Goal: Transaction & Acquisition: Purchase product/service

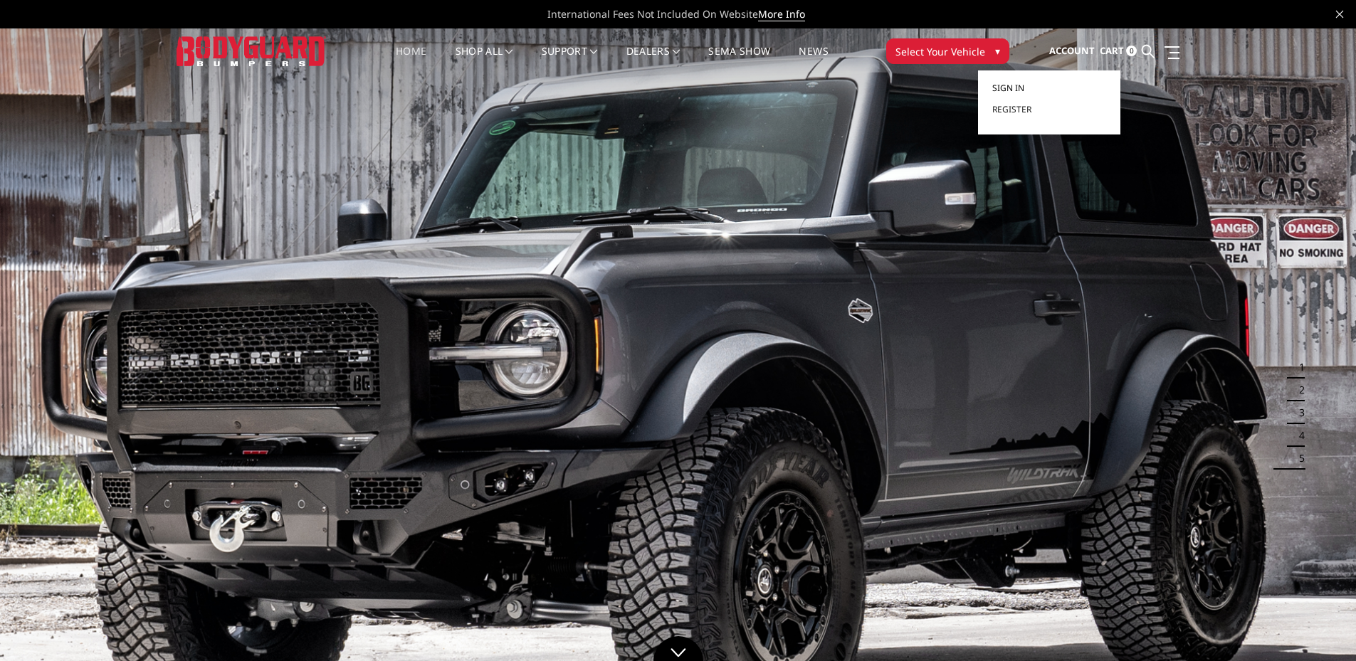
click at [1007, 90] on span "Sign in" at bounding box center [1008, 88] width 32 height 12
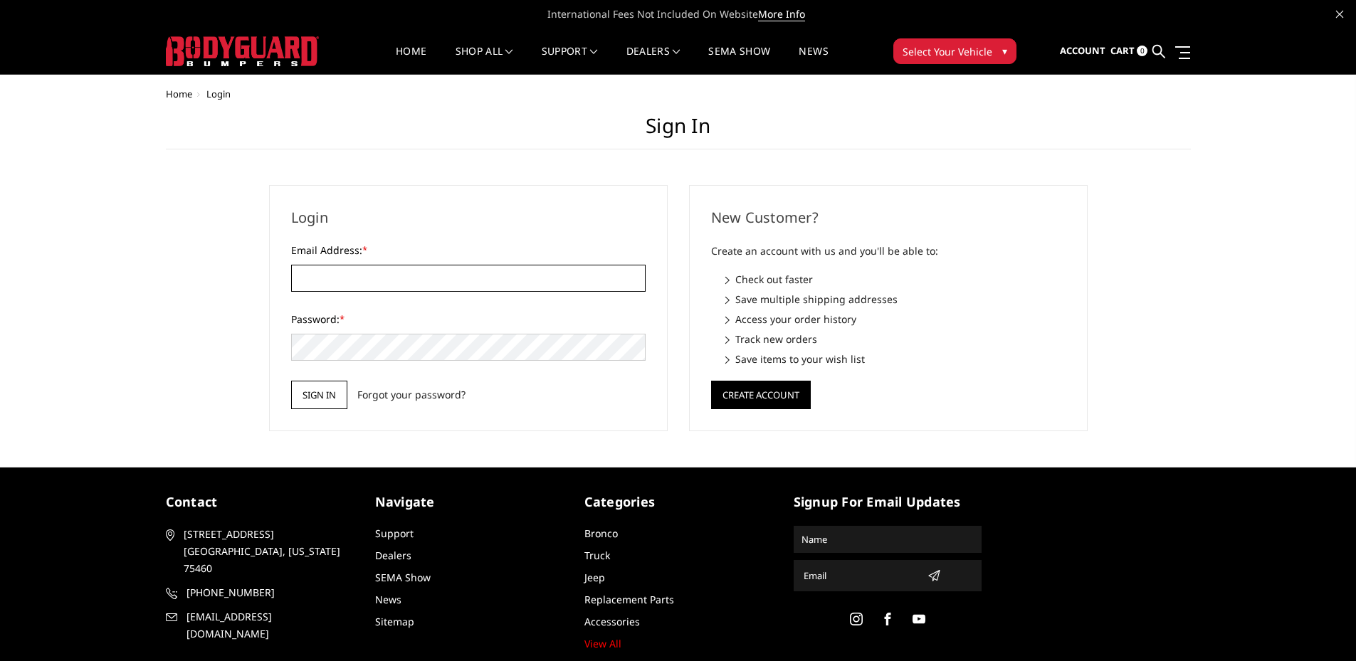
type input "[EMAIL_ADDRESS][DOMAIN_NAME]"
click at [313, 397] on input "Sign in" at bounding box center [319, 395] width 56 height 28
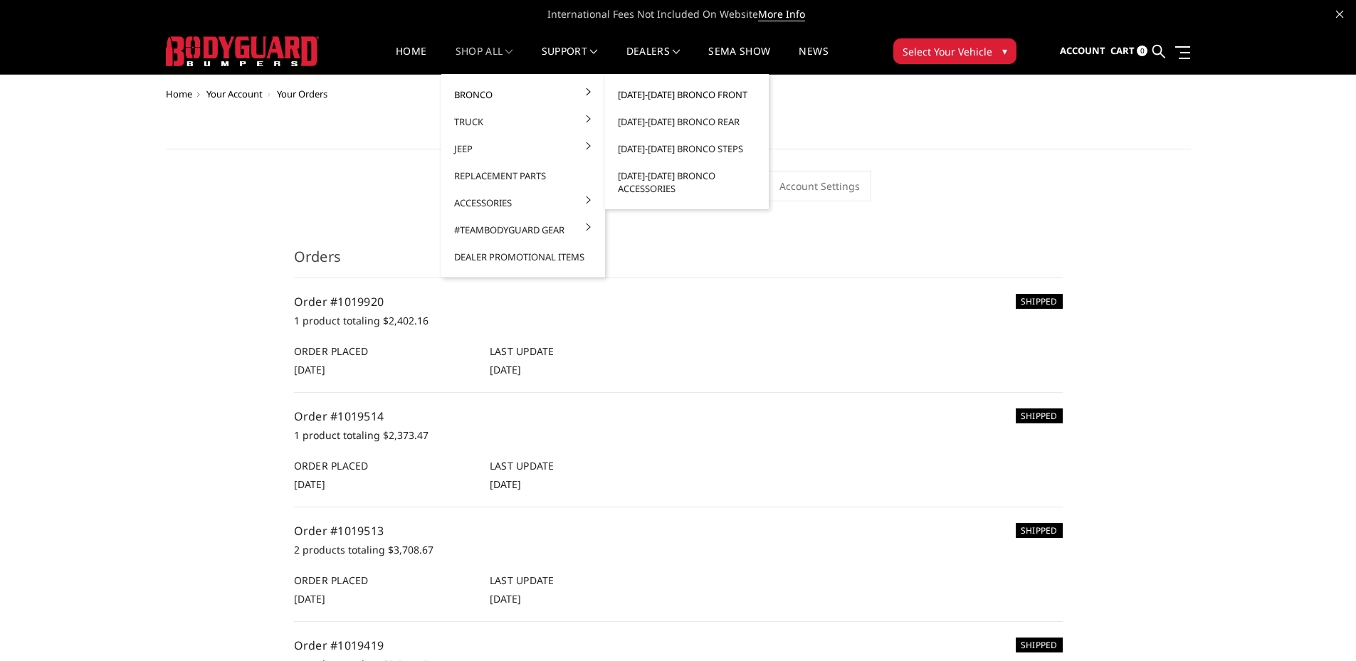
click at [681, 98] on link "[DATE]-[DATE] Bronco Front" at bounding box center [687, 94] width 152 height 27
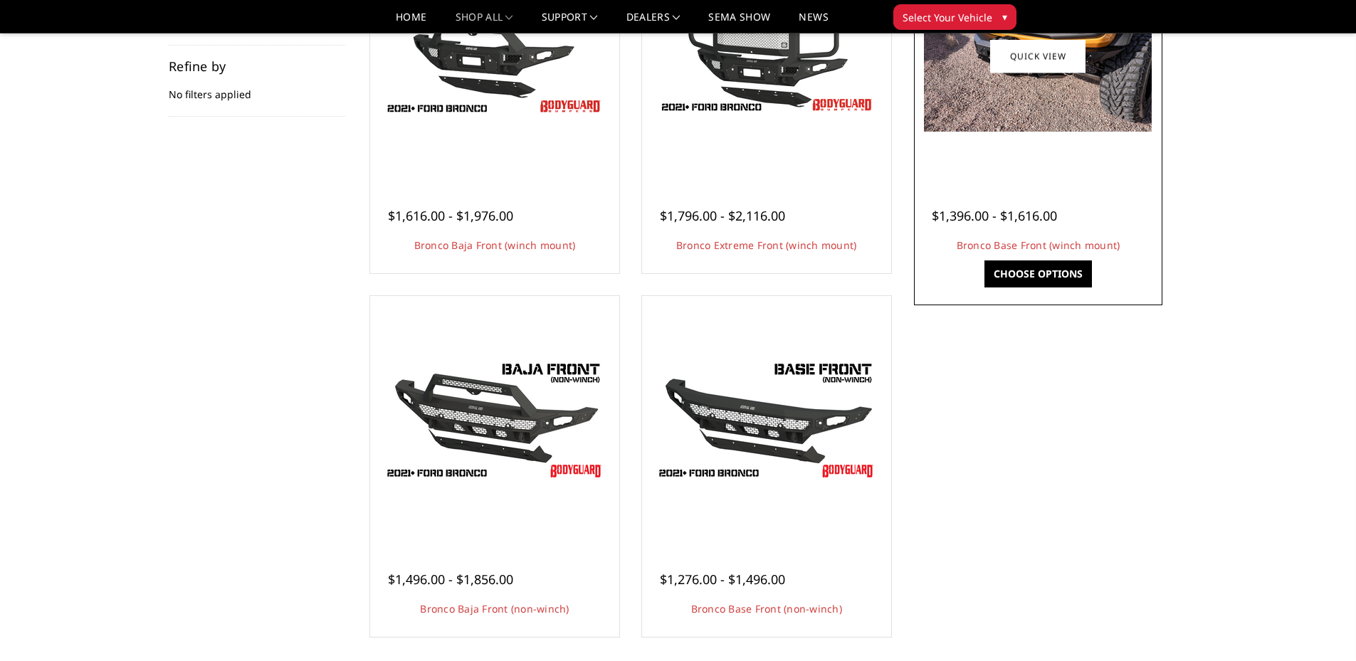
scroll to position [285, 0]
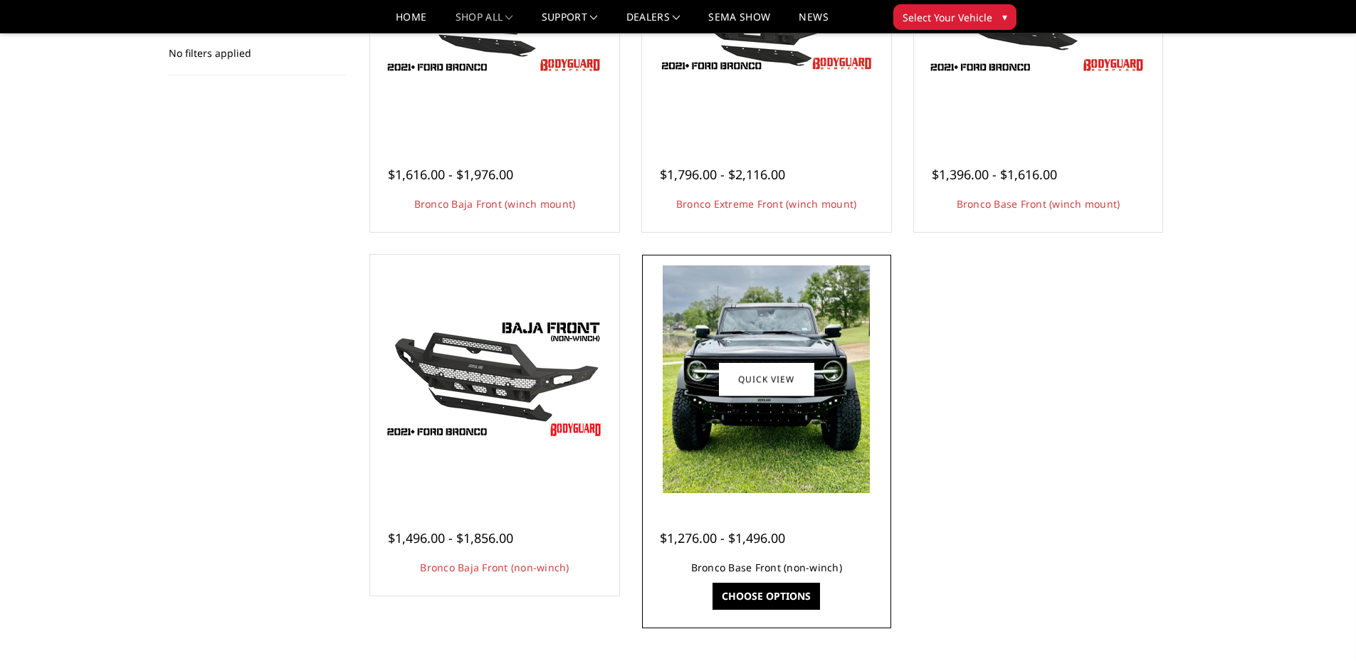
click at [765, 568] on link "Bronco Base Front (non-winch)" at bounding box center [766, 568] width 151 height 14
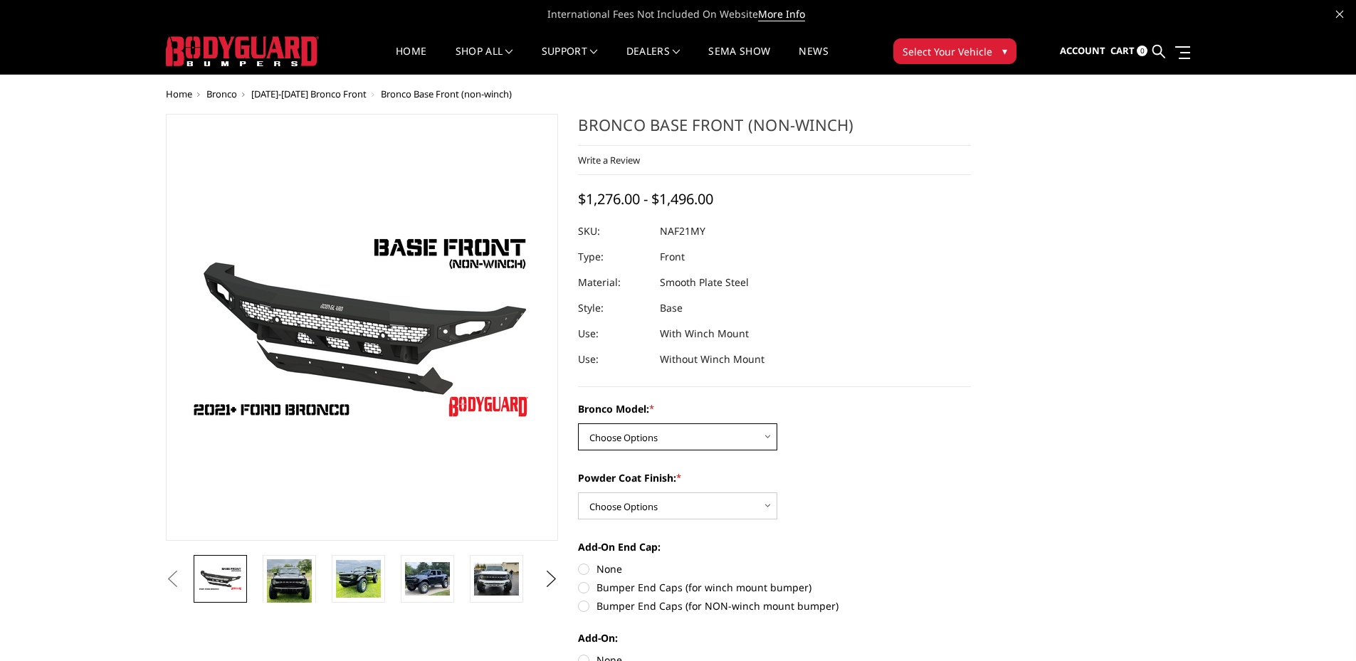
click at [656, 434] on select "Choose Options Base/Badlands/Wildtrak/etc. Raptor" at bounding box center [677, 437] width 199 height 27
select select "4028"
click at [578, 424] on select "Choose Options Base/Badlands/Wildtrak/etc. Raptor" at bounding box center [677, 437] width 199 height 27
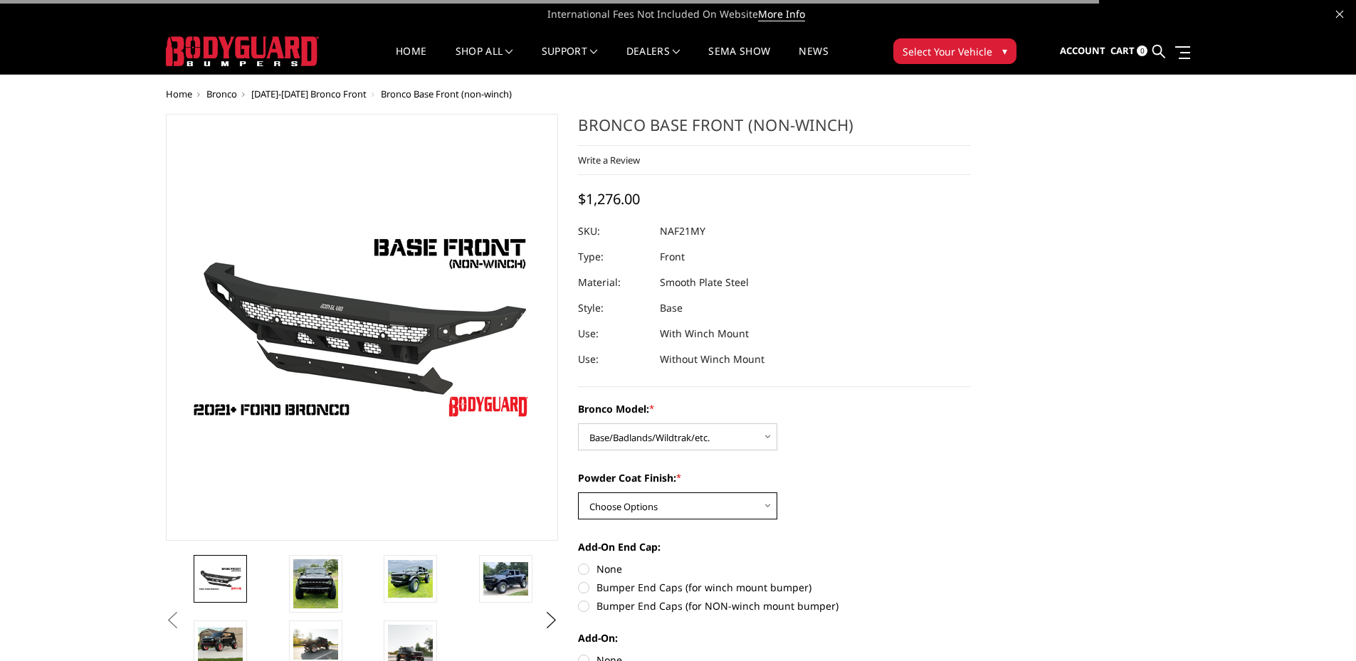
click at [649, 503] on select "Choose Options Bare Metal Textured Black Powder Coat" at bounding box center [677, 506] width 199 height 27
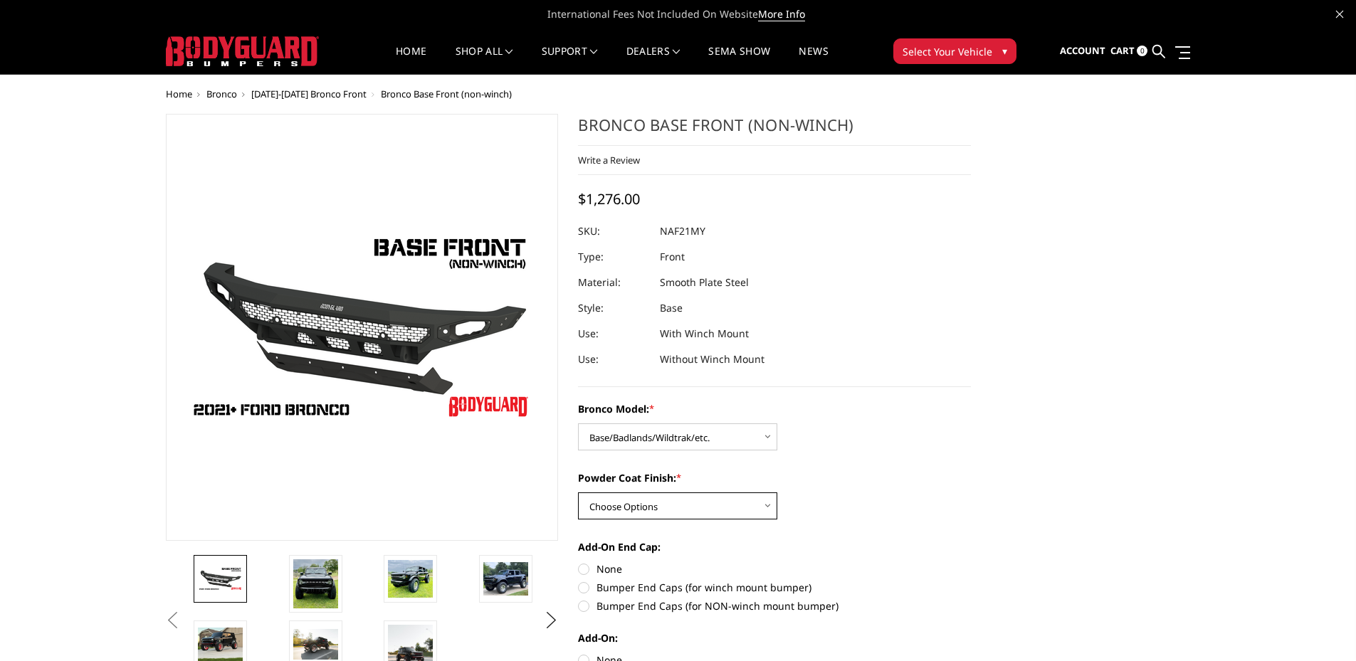
select select "4031"
click at [578, 493] on select "Choose Options Bare Metal Textured Black Powder Coat" at bounding box center [677, 506] width 199 height 27
click at [585, 603] on label "Bumper End Caps (for NON-winch mount bumper)" at bounding box center [774, 606] width 393 height 15
click at [971, 581] on input "Bumper End Caps (for NON-winch mount bumper)" at bounding box center [971, 580] width 1 height 1
radio input "true"
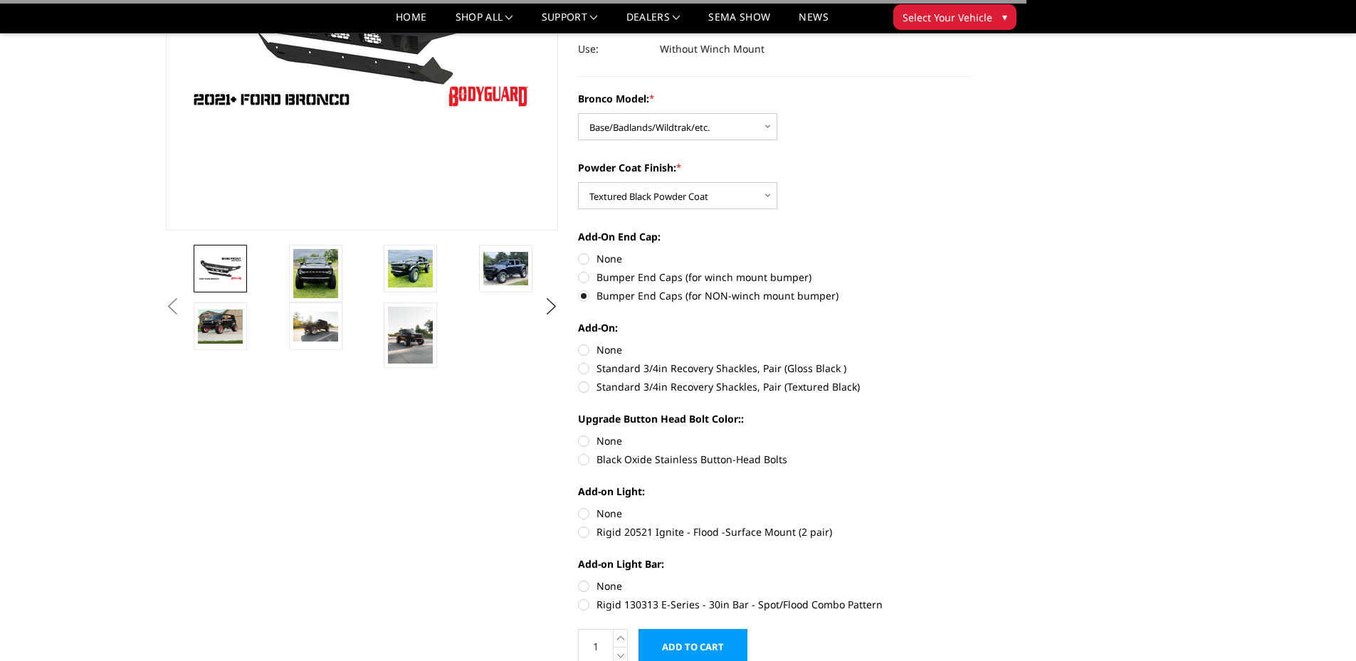
scroll to position [285, 0]
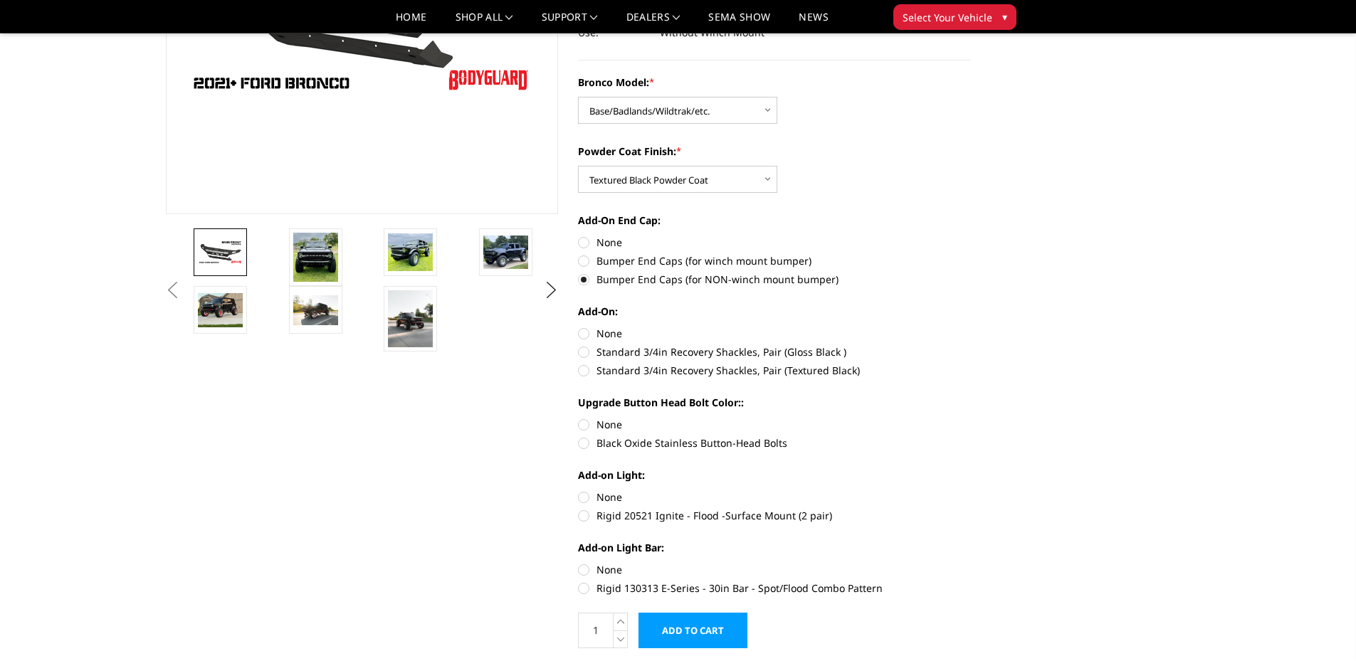
click at [588, 327] on label "None" at bounding box center [774, 333] width 393 height 15
click at [579, 327] on input "None" at bounding box center [578, 326] width 1 height 1
radio input "true"
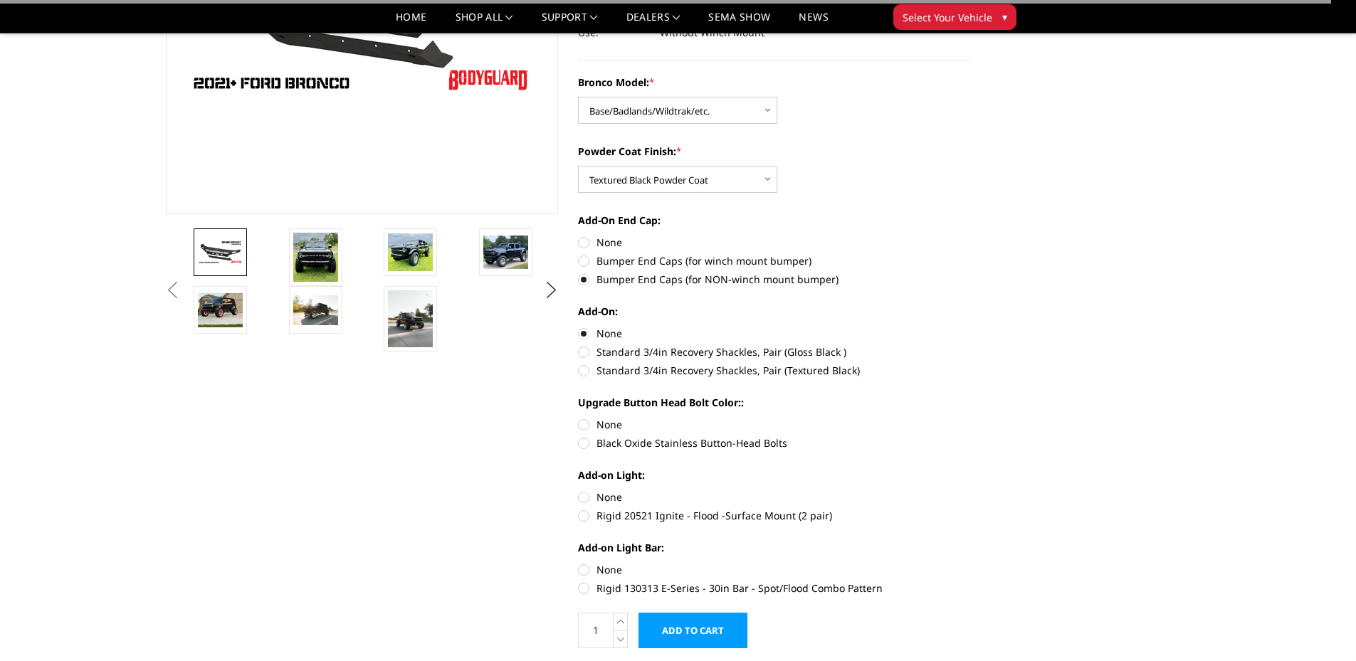
click at [588, 446] on label "Black Oxide Stainless Button-Head Bolts" at bounding box center [774, 443] width 393 height 15
click at [971, 418] on input "Black Oxide Stainless Button-Head Bolts" at bounding box center [971, 417] width 1 height 1
radio input "true"
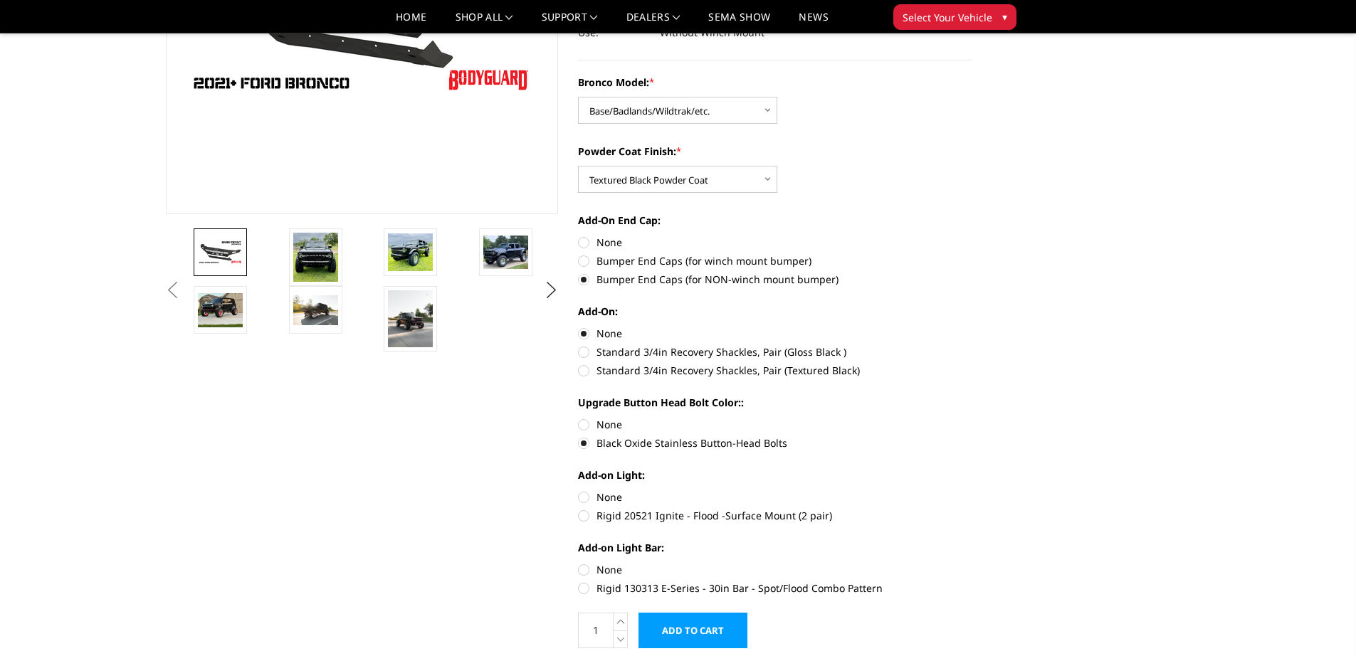
click at [582, 494] on label "None" at bounding box center [774, 497] width 393 height 15
click at [579, 490] on input "None" at bounding box center [578, 490] width 1 height 1
radio input "true"
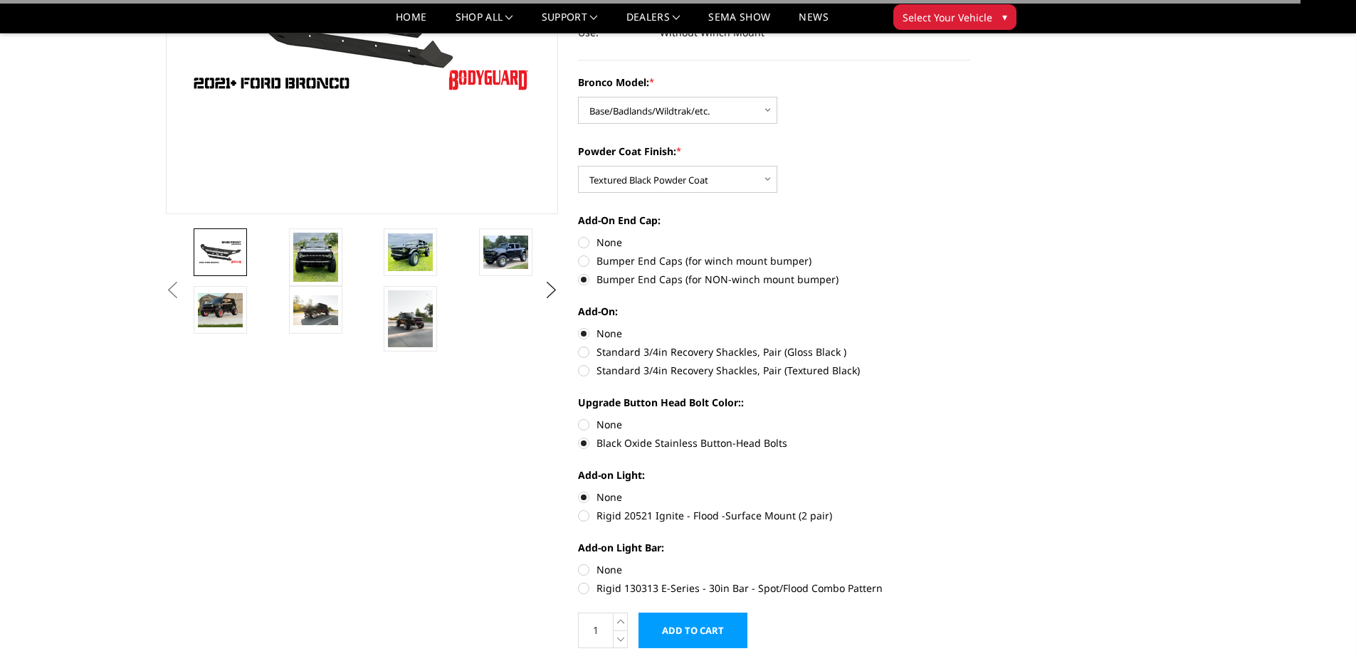
click at [587, 569] on label "None" at bounding box center [774, 569] width 393 height 15
click at [579, 563] on input "None" at bounding box center [578, 562] width 1 height 1
radio input "true"
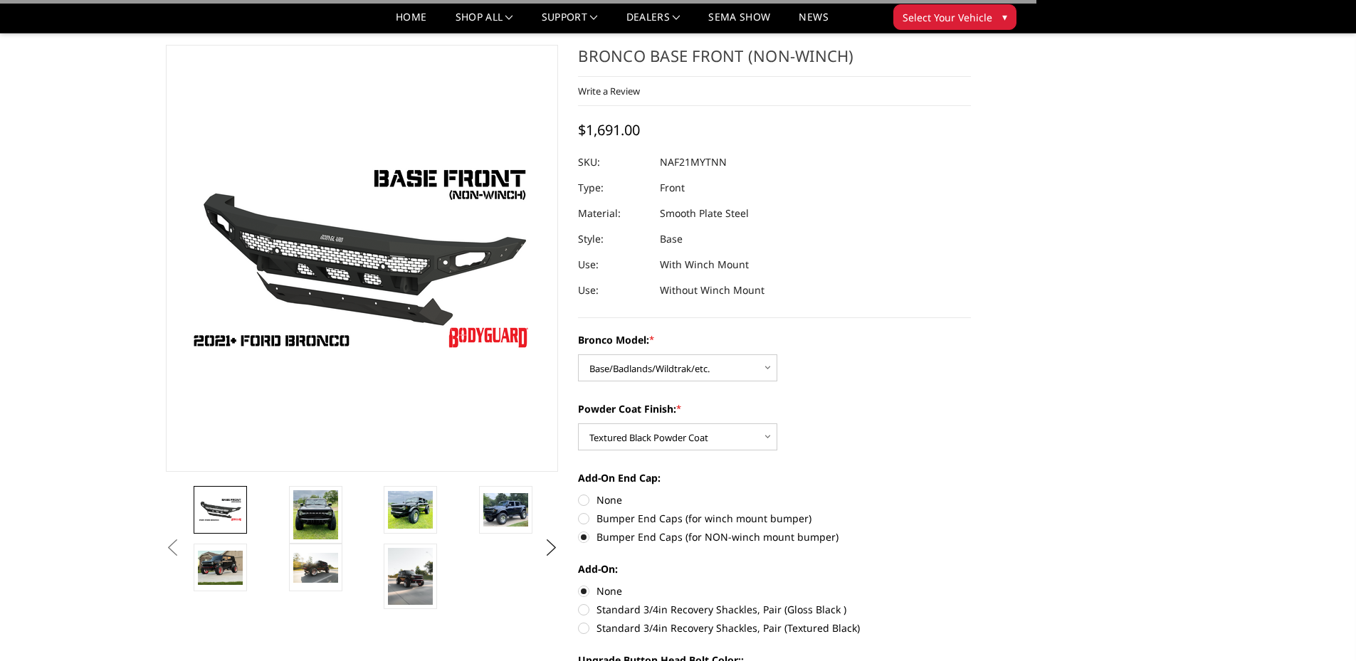
scroll to position [0, 0]
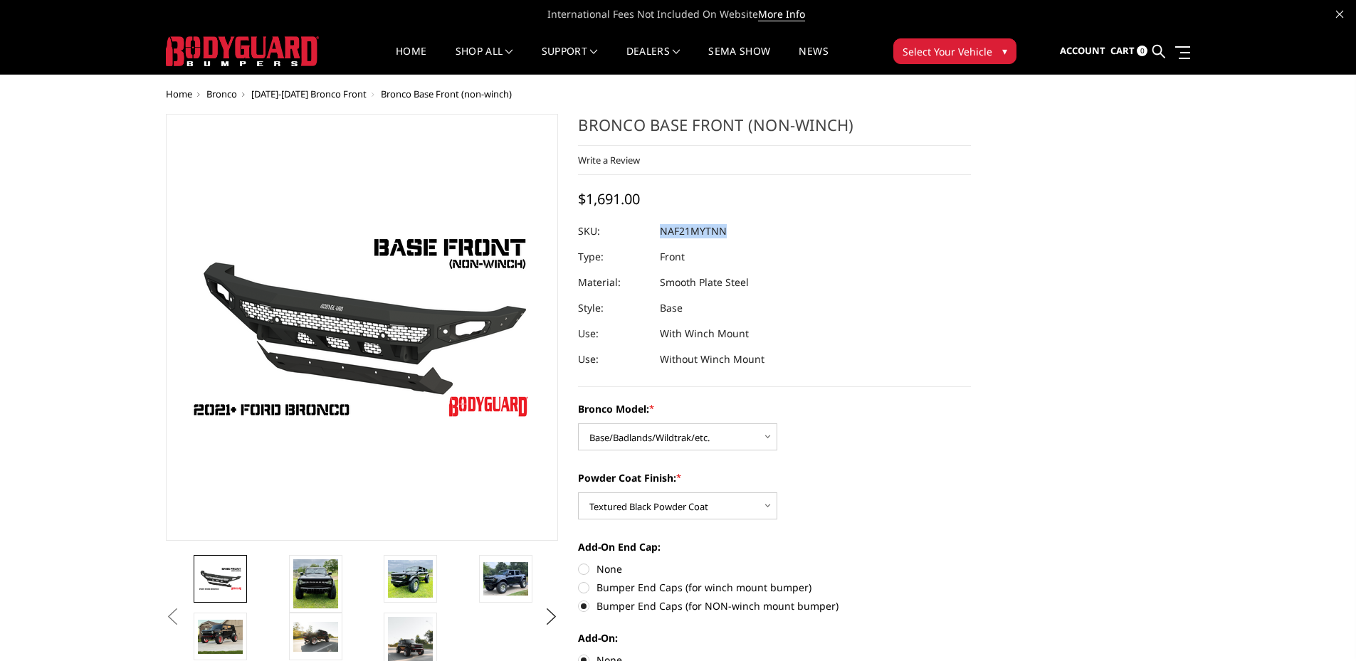
drag, startPoint x: 661, startPoint y: 231, endPoint x: 725, endPoint y: 232, distance: 63.4
click at [725, 232] on dd "NAF21MYTNN" at bounding box center [693, 232] width 67 height 26
drag, startPoint x: 725, startPoint y: 232, endPoint x: 713, endPoint y: 235, distance: 12.4
copy dd "NAF21MYTNN"
